Goal: Entertainment & Leisure: Consume media (video, audio)

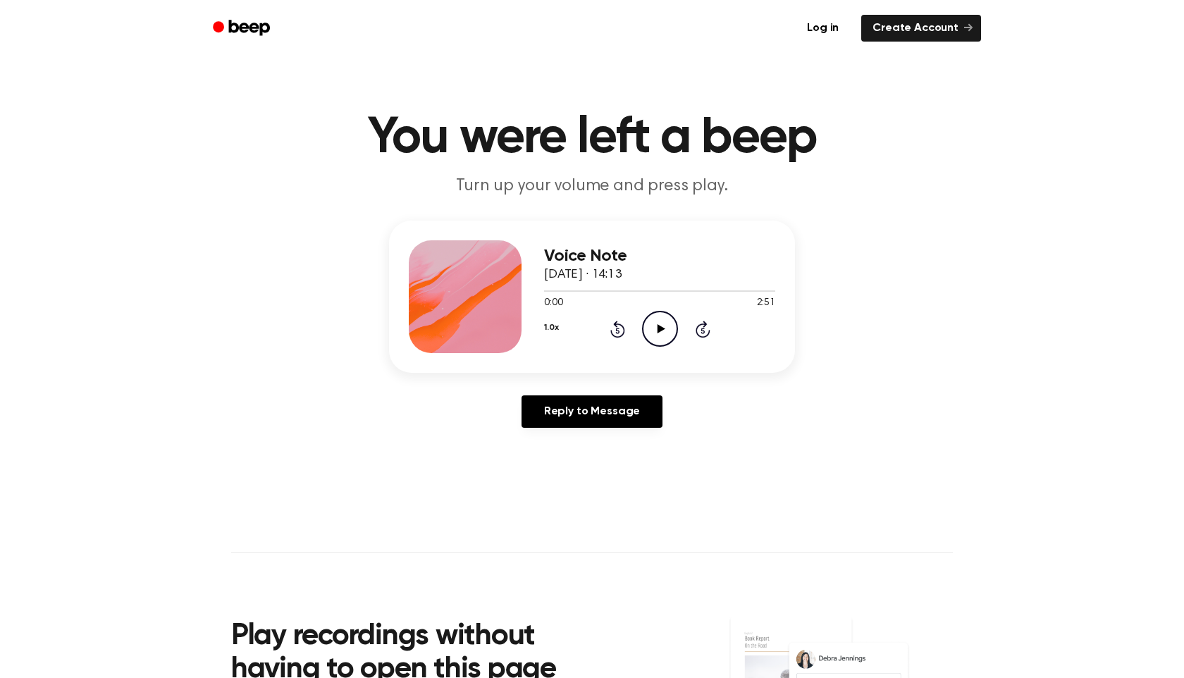
click at [654, 341] on icon "Play Audio" at bounding box center [660, 329] width 36 height 36
click at [657, 330] on icon at bounding box center [660, 328] width 6 height 9
click at [956, 192] on header "You were left a beep Turn up your volume and press play." at bounding box center [592, 155] width 1150 height 85
click at [670, 322] on icon "Play Audio" at bounding box center [660, 329] width 36 height 36
click at [800, 393] on div "Voice Note [DATE] · 14:13 0:12 2:51 Your browser does not support the [object O…" at bounding box center [592, 330] width 1150 height 218
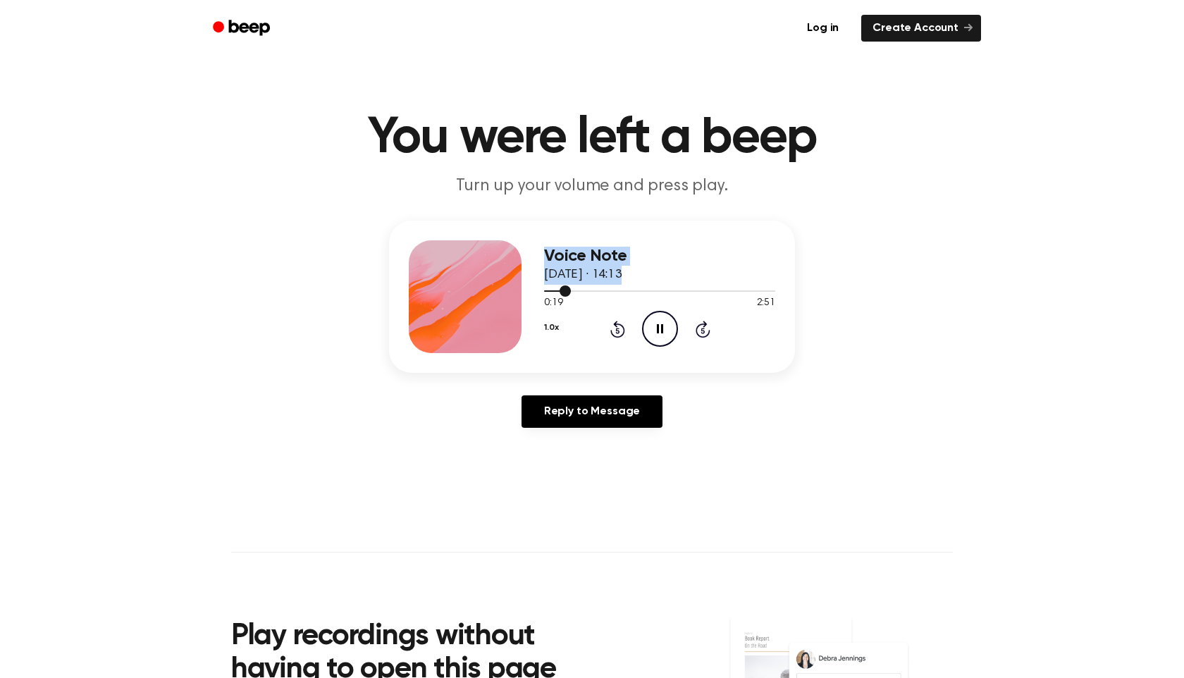
drag, startPoint x: 567, startPoint y: 288, endPoint x: 500, endPoint y: 288, distance: 67.6
click at [500, 288] on div "Voice Note [DATE] · 14:13 0:19 2:51 Your browser does not support the [object O…" at bounding box center [592, 297] width 406 height 152
click at [561, 291] on div at bounding box center [560, 290] width 32 height 1
click at [545, 290] on div at bounding box center [553, 290] width 18 height 1
click at [915, 243] on div "Voice Note [DATE] · 14:13 2:51 2:51 Your browser does not support the [object O…" at bounding box center [592, 330] width 1150 height 218
